Goal: Entertainment & Leisure: Consume media (video, audio)

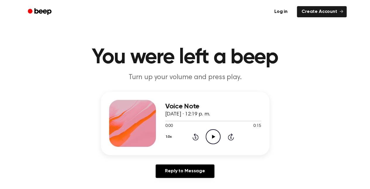
click at [207, 133] on circle at bounding box center [213, 136] width 14 height 14
click at [220, 137] on circle at bounding box center [213, 136] width 14 height 14
click at [212, 133] on icon "Play Audio" at bounding box center [213, 136] width 15 height 15
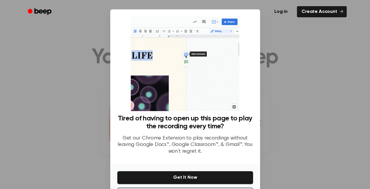
click at [64, 3] on div "Log in Create Account" at bounding box center [185, 11] width 323 height 23
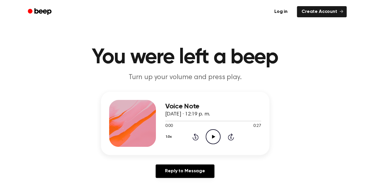
click at [212, 135] on icon at bounding box center [213, 137] width 3 height 4
click at [211, 137] on icon "Play Audio" at bounding box center [213, 136] width 15 height 15
click at [211, 137] on icon "Pause Audio" at bounding box center [213, 136] width 15 height 15
